Goal: Find contact information: Find contact information

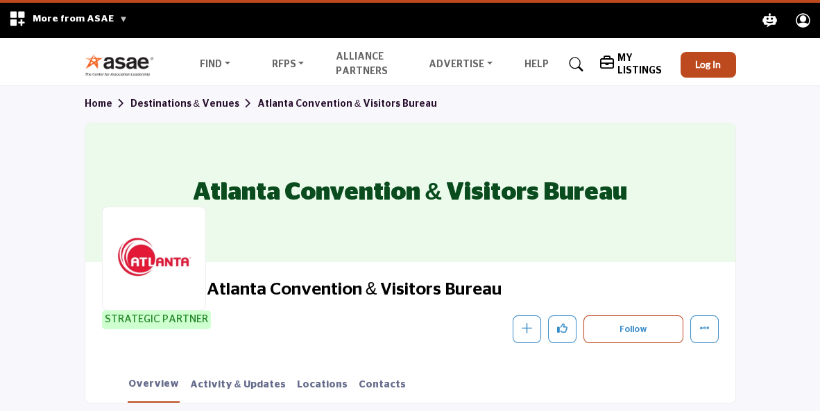
click at [277, 97] on span "Home Destinations & Venues Atlanta Convention & Visitors Bureau" at bounding box center [261, 104] width 353 height 15
click at [279, 99] on link "Atlanta Convention & Visitors Bureau" at bounding box center [347, 104] width 180 height 10
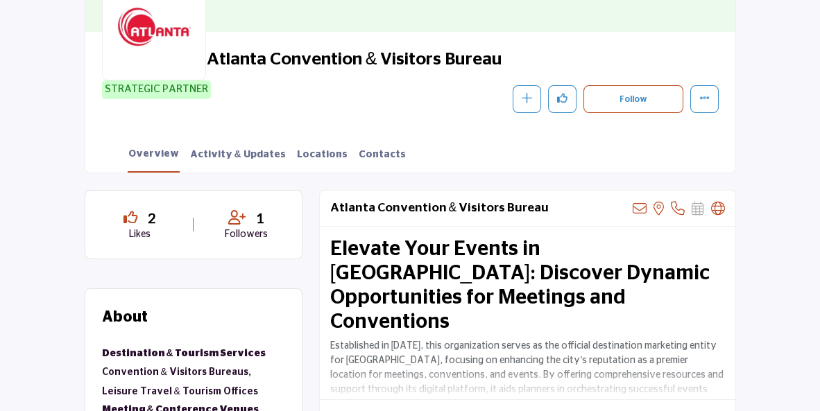
scroll to position [236, 0]
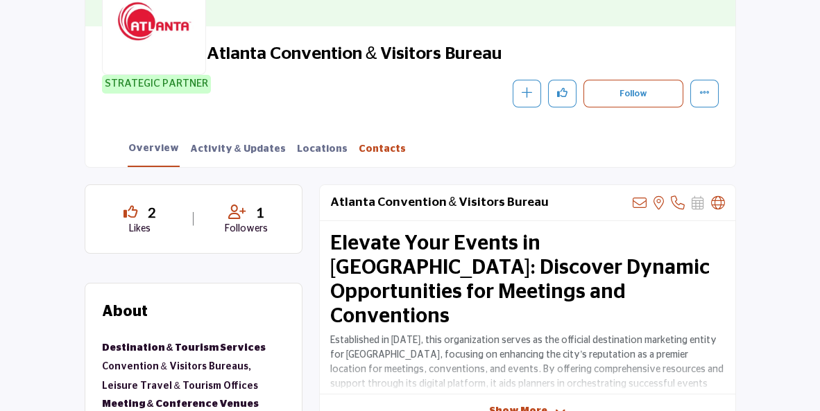
click at [358, 144] on link "Contacts" at bounding box center [382, 154] width 49 height 24
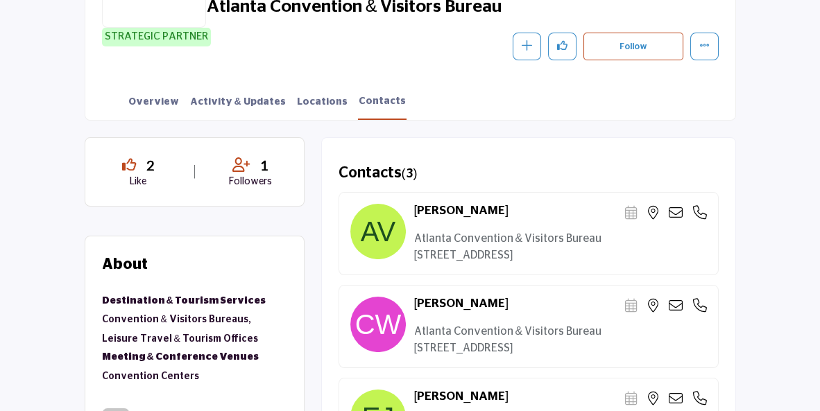
scroll to position [259, 0]
